Goal: Find specific page/section: Find specific page/section

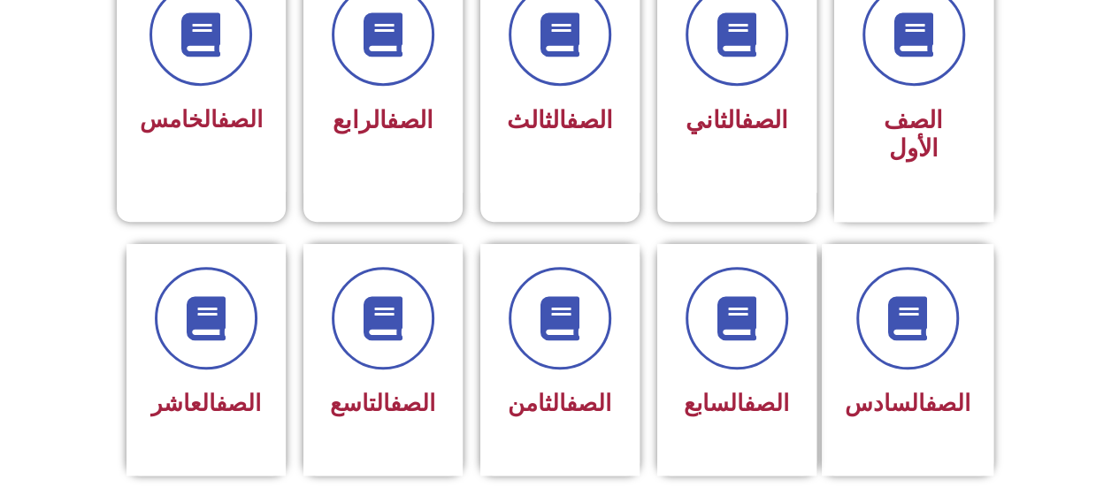
scroll to position [531, 0]
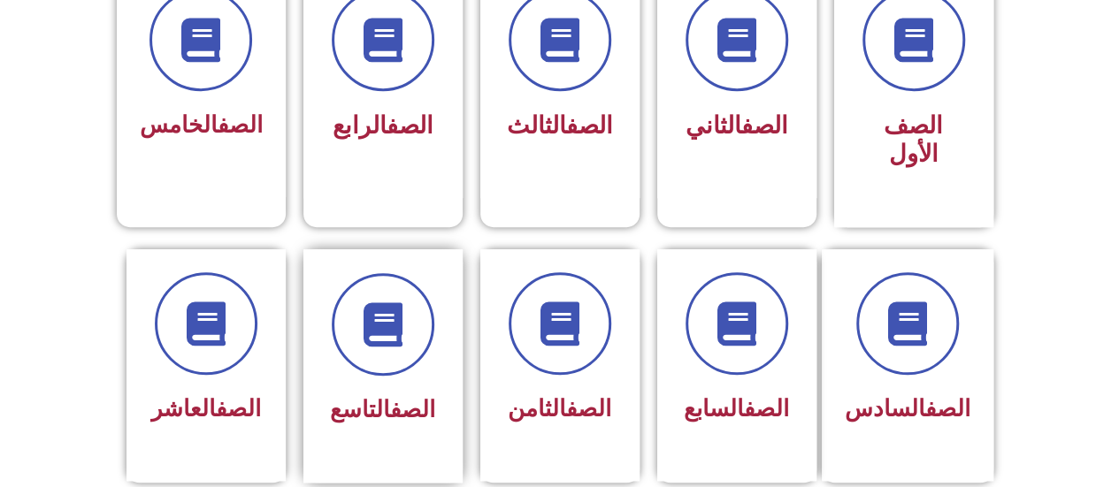
click at [390, 396] on link "الصف" at bounding box center [412, 409] width 45 height 27
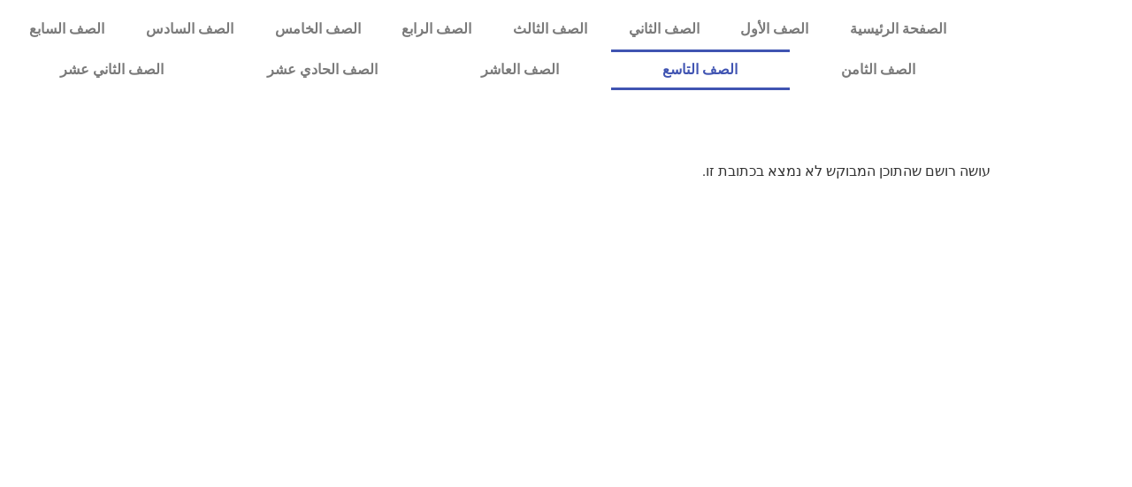
click at [790, 88] on link "الصف التاسع" at bounding box center [700, 70] width 179 height 41
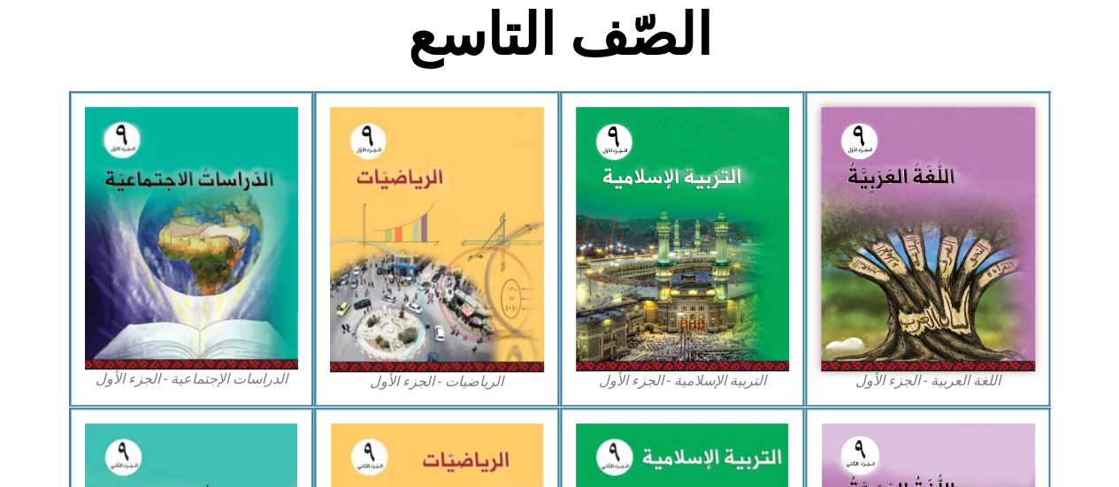
scroll to position [464, 0]
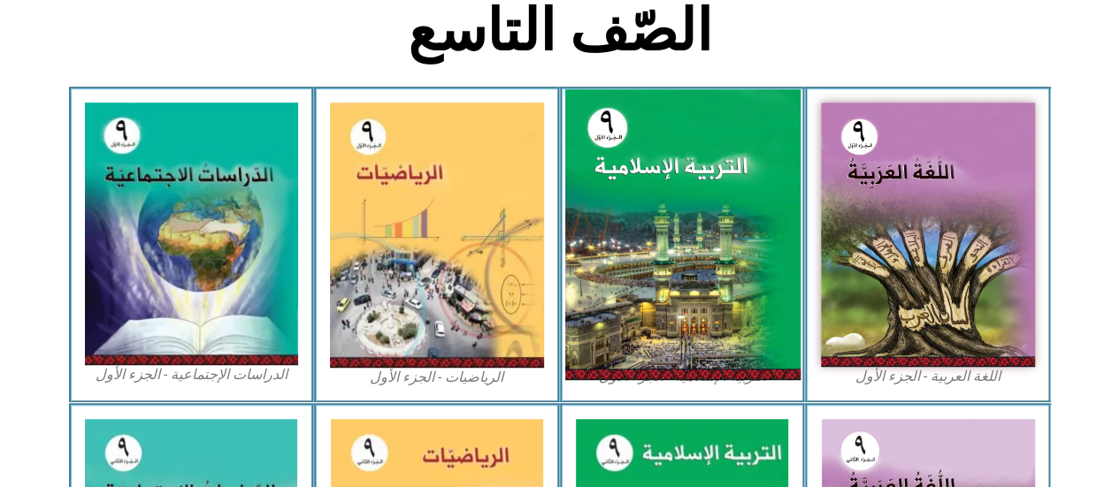
click at [731, 318] on img at bounding box center [681, 234] width 235 height 291
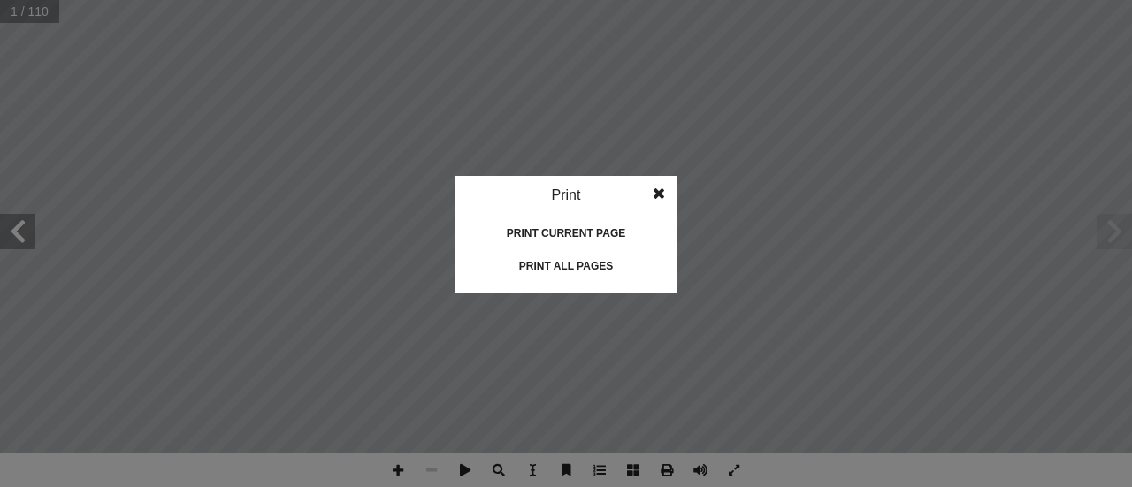
click at [603, 239] on div "Print current page" at bounding box center [566, 233] width 177 height 28
